Goal: Check status: Check status

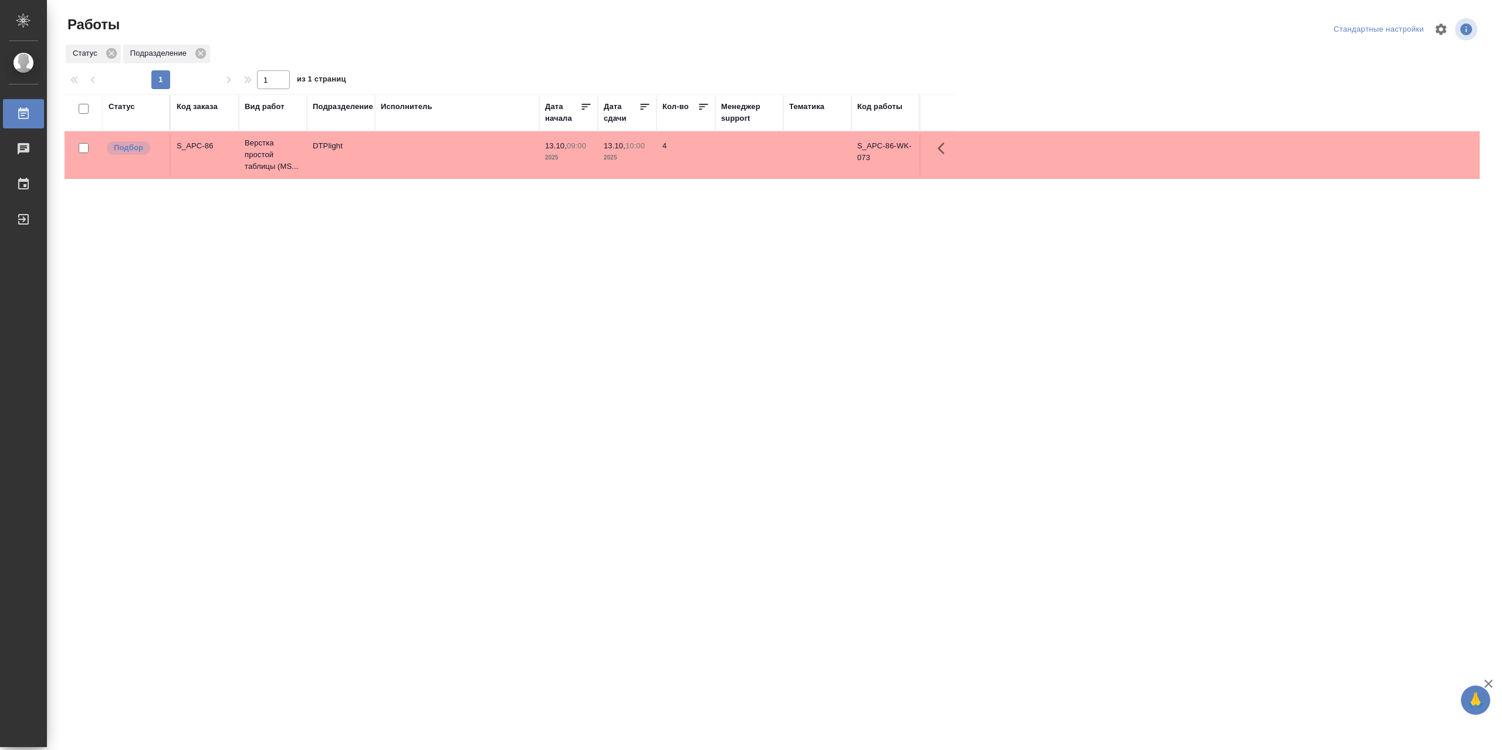
drag, startPoint x: 0, startPoint y: 0, endPoint x: 521, endPoint y: 358, distance: 632.7
click at [541, 406] on div "Статус Код заказа Вид работ Подразделение Исполнитель Дата начала Дата сдачи Ко…" at bounding box center [772, 305] width 1415 height 422
click at [463, 166] on td at bounding box center [457, 154] width 164 height 41
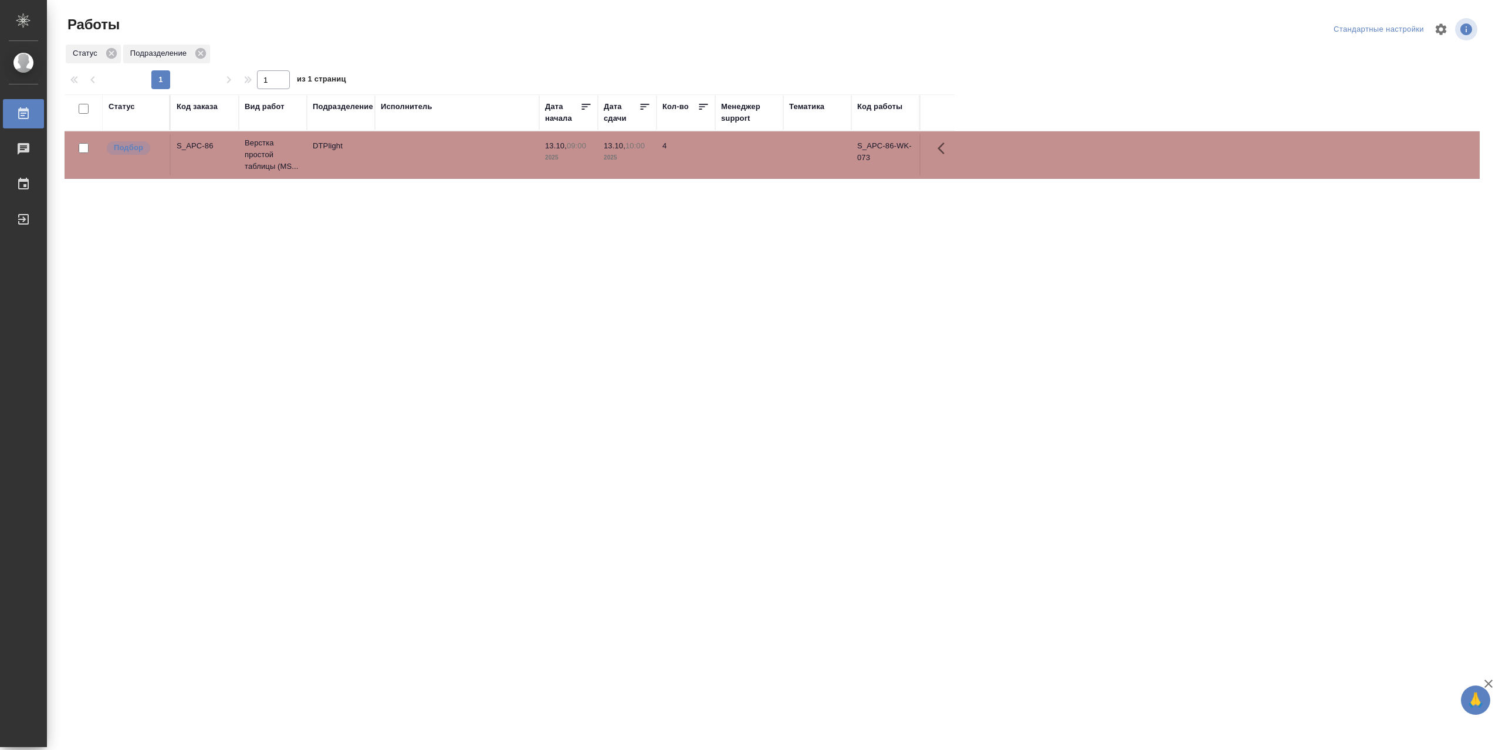
click at [463, 166] on td at bounding box center [457, 154] width 164 height 41
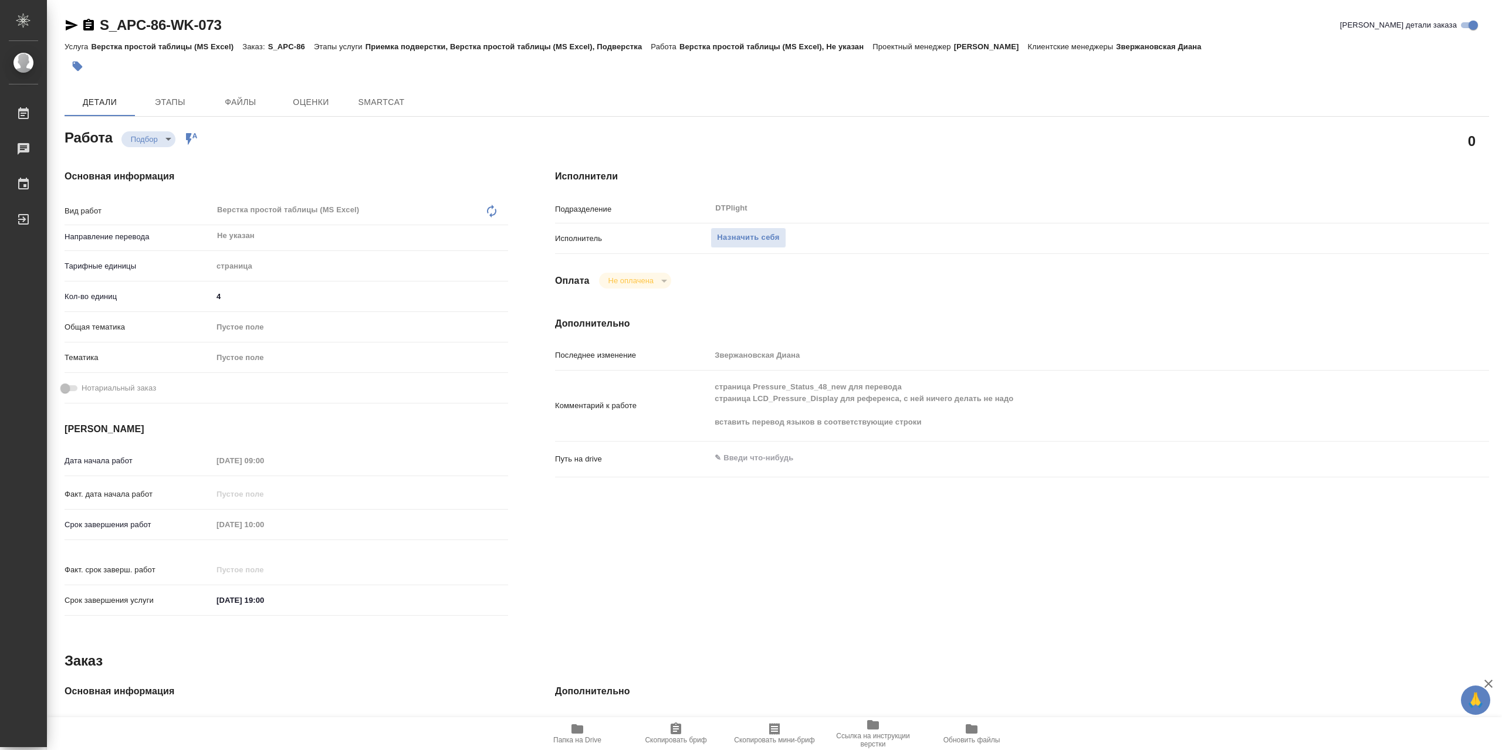
type textarea "x"
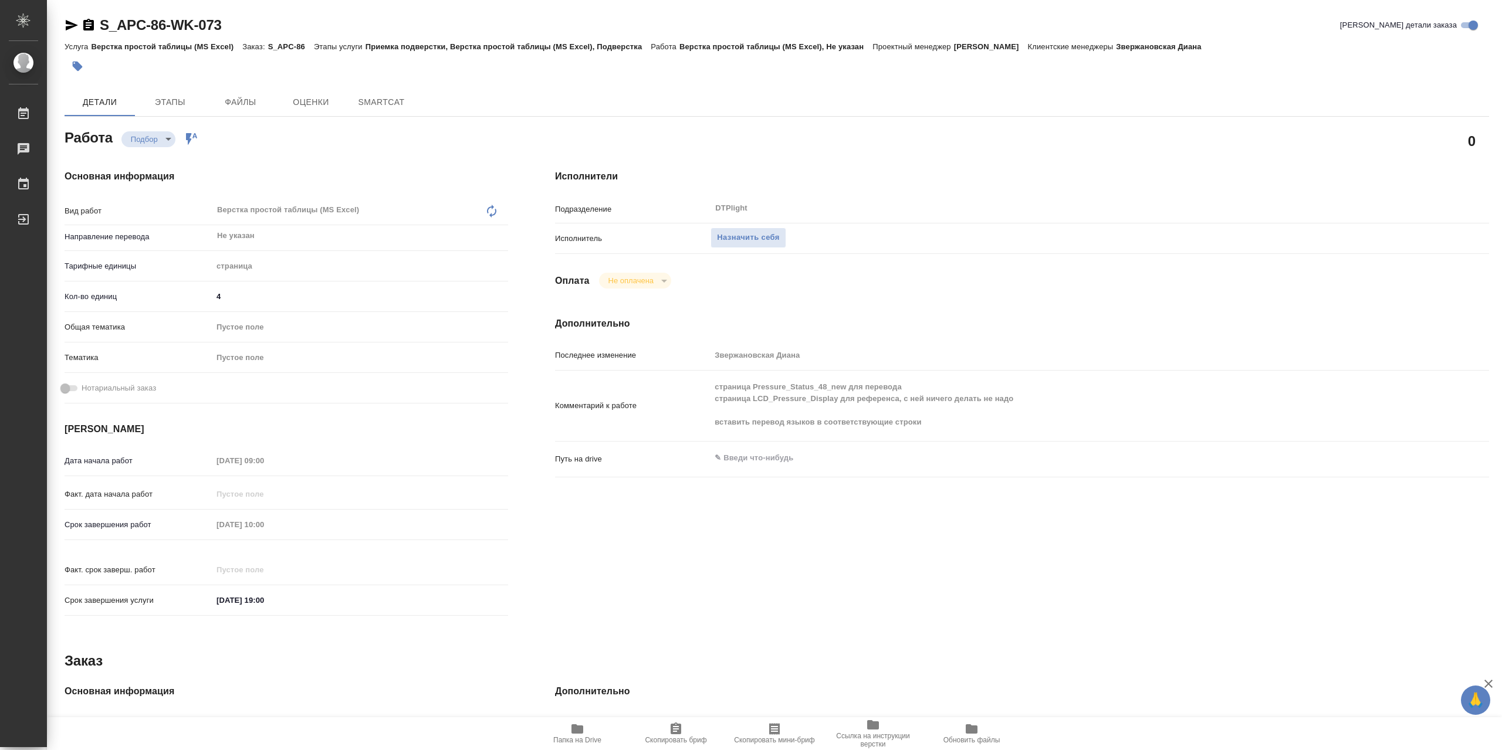
type textarea "x"
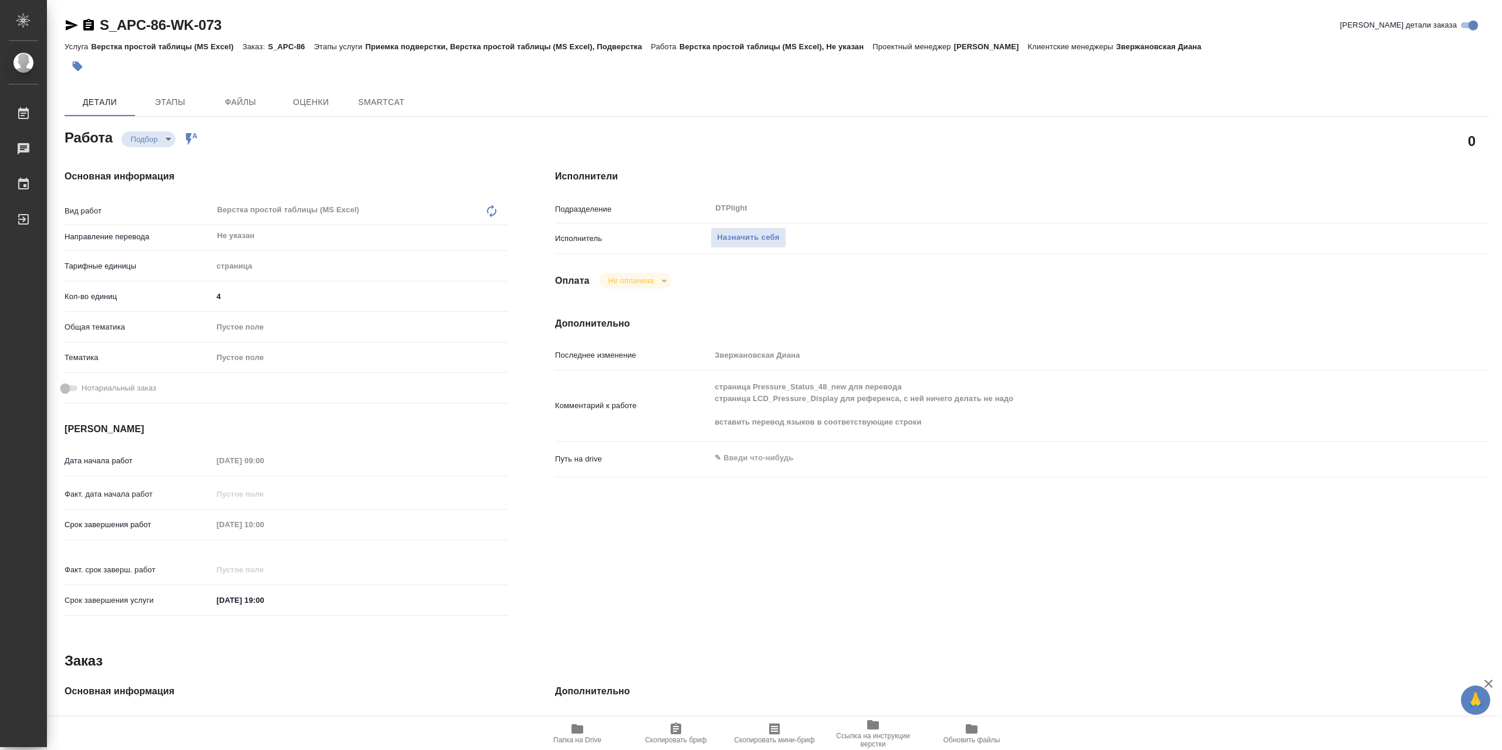
type textarea "x"
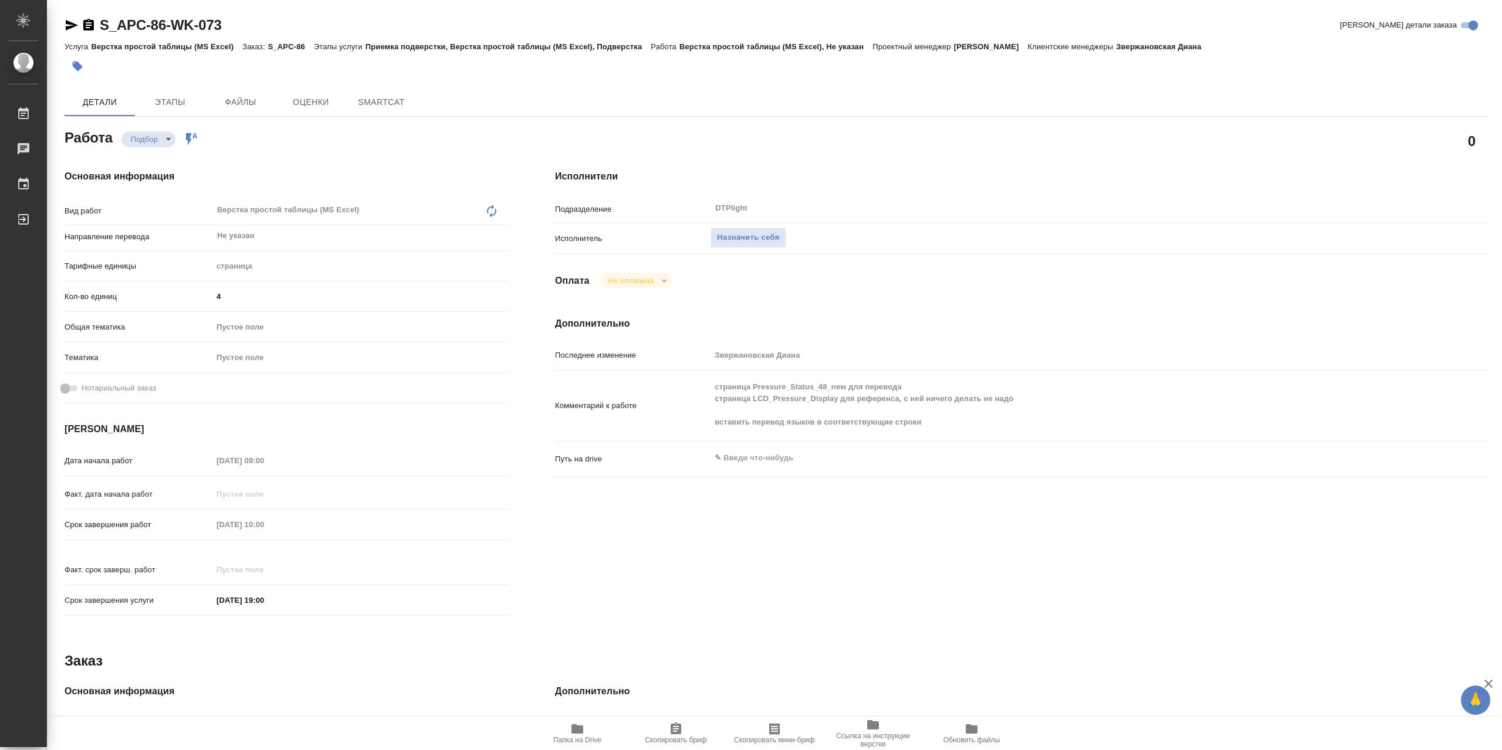
type textarea "x"
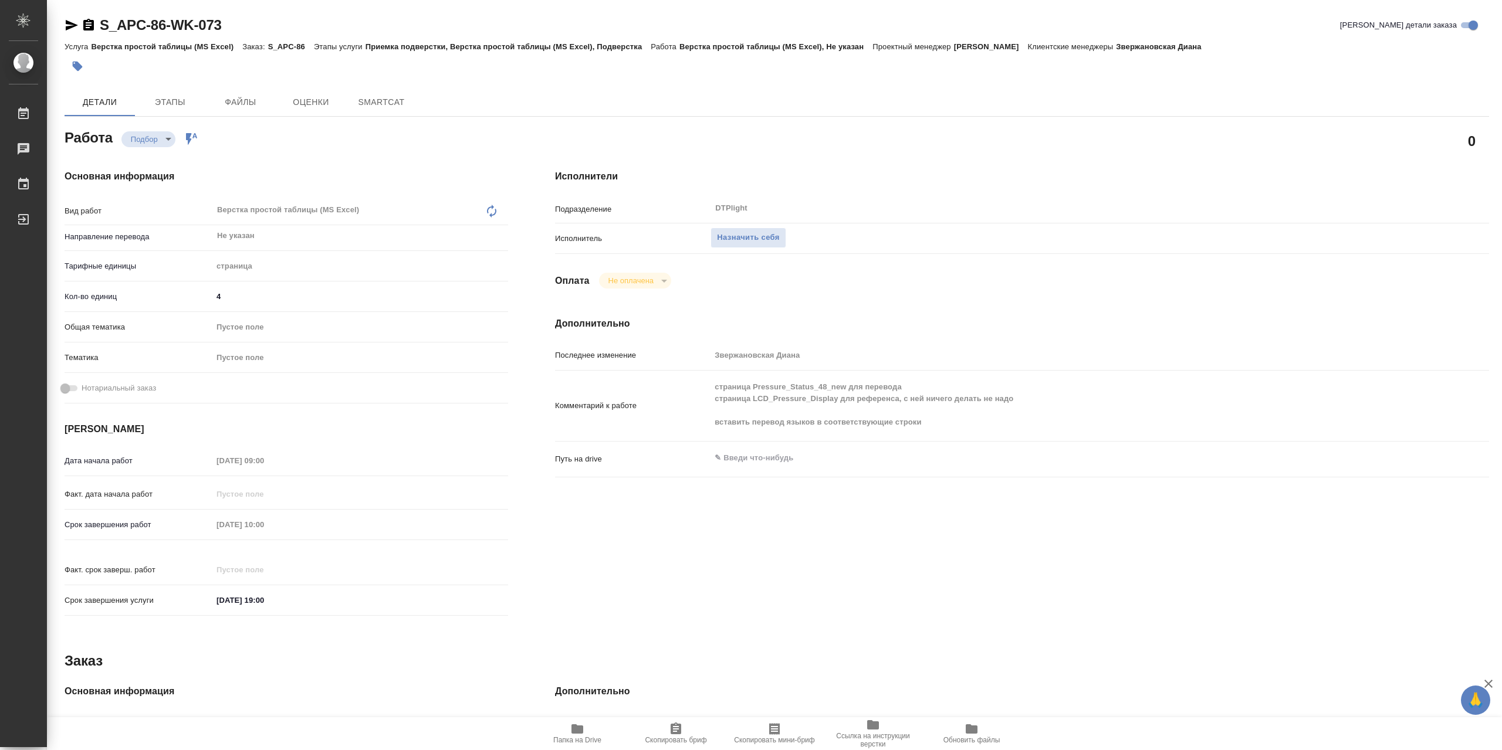
type textarea "x"
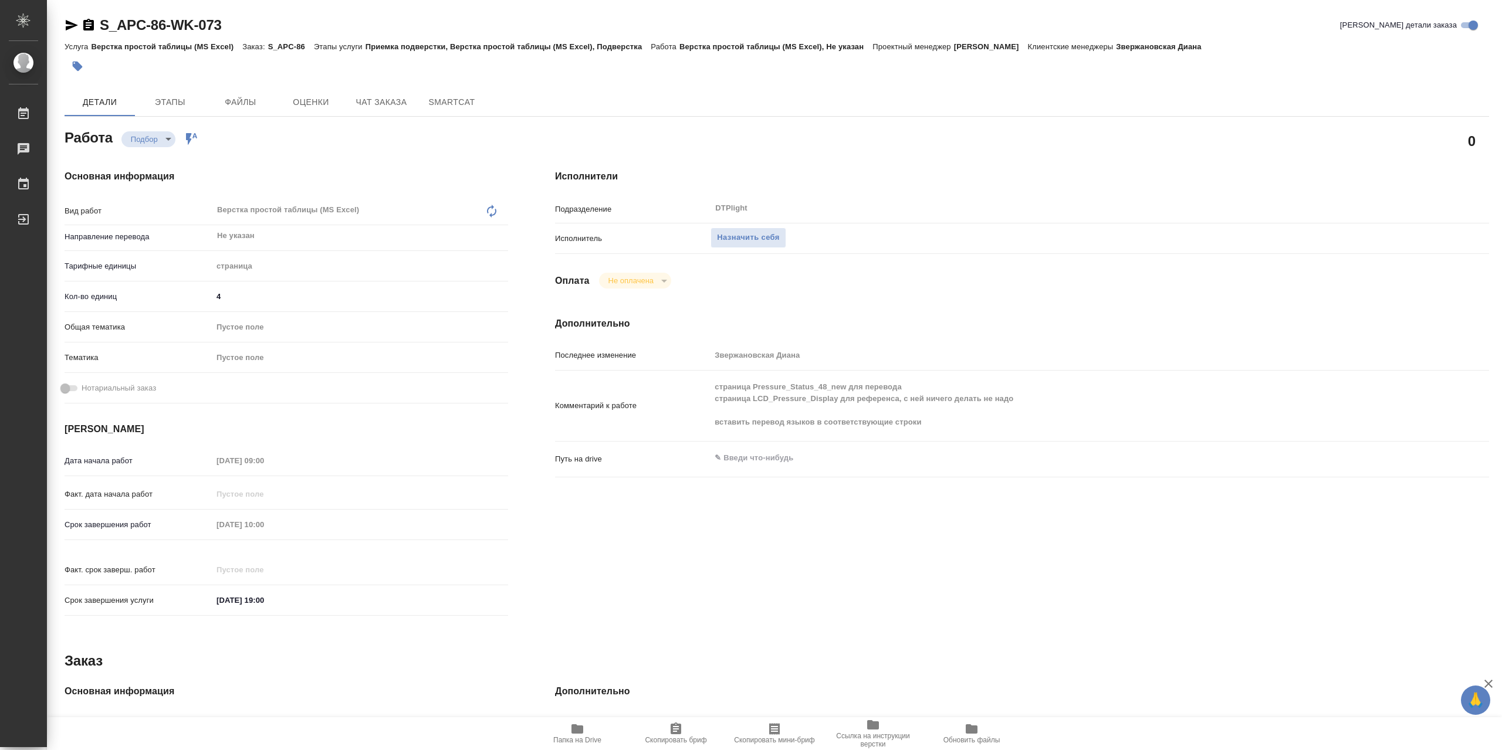
type textarea "x"
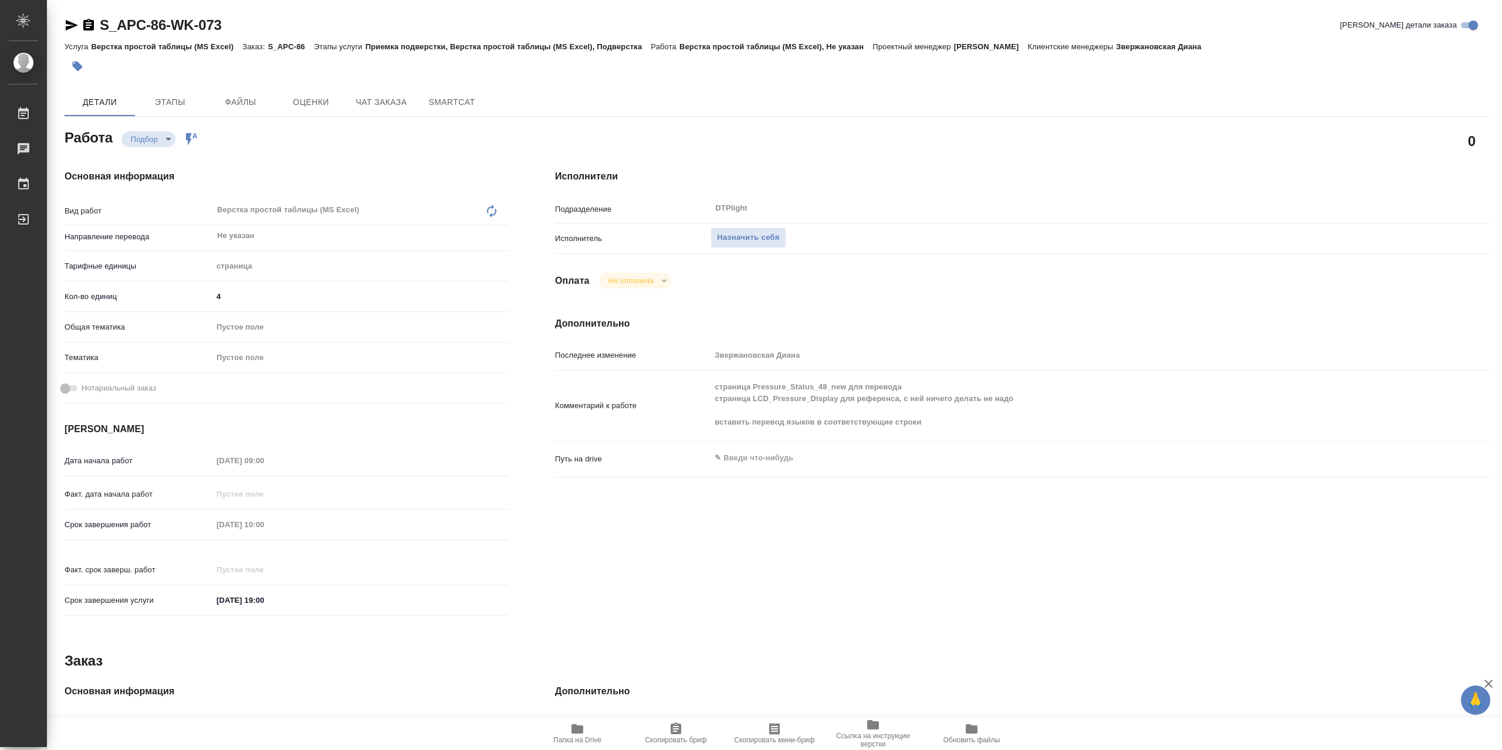
type textarea "x"
